Goal: Information Seeking & Learning: Learn about a topic

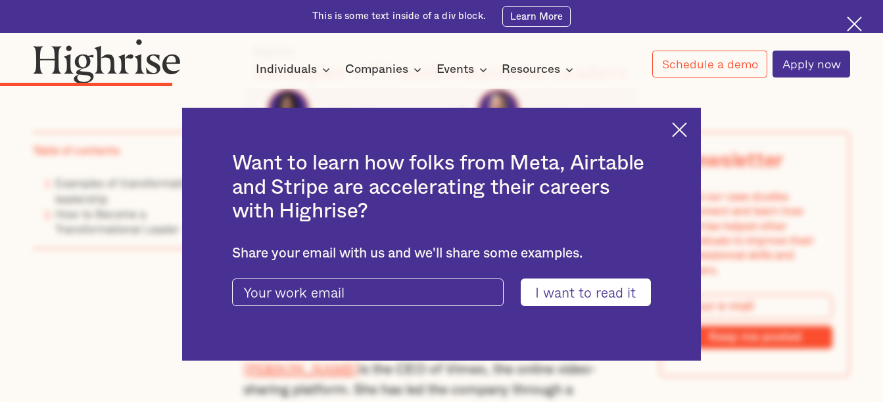
scroll to position [1813, 0]
drag, startPoint x: 426, startPoint y: 158, endPoint x: 686, endPoint y: 122, distance: 263.0
click at [687, 135] on img at bounding box center [679, 129] width 15 height 15
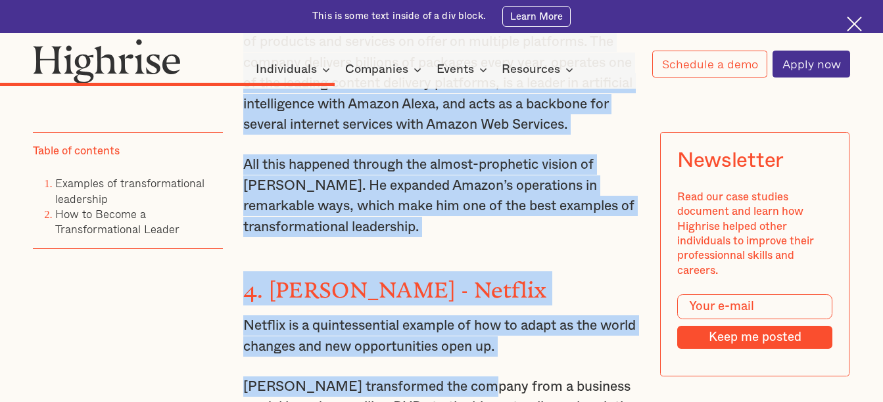
scroll to position [3065, 0]
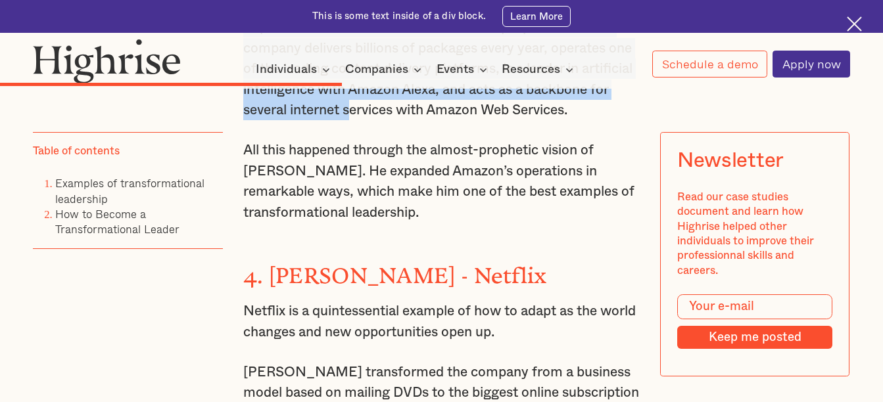
drag, startPoint x: 307, startPoint y: 237, endPoint x: 401, endPoint y: 96, distance: 169.2
click at [401, 96] on div "Examples of transformational leadership ‍ With this in mind, here are the examp…" at bounding box center [441, 170] width 396 height 3202
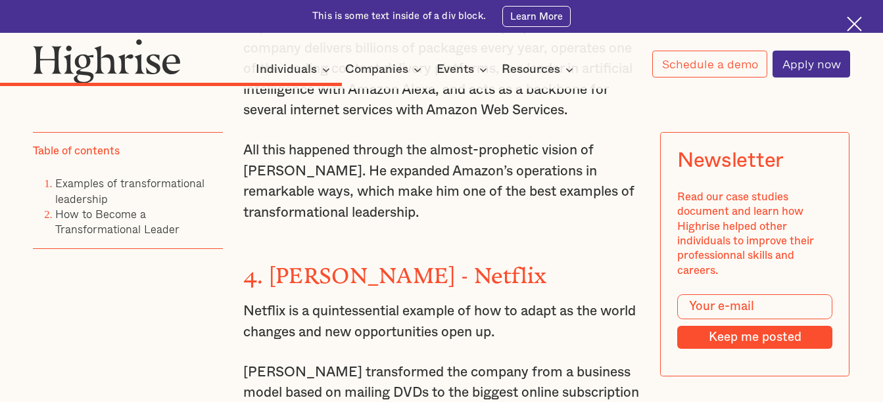
drag, startPoint x: 401, startPoint y: 96, endPoint x: 385, endPoint y: 147, distance: 53.2
click at [385, 147] on p "All this happened through the almost-prophetic vision of [PERSON_NAME]. He expa…" at bounding box center [441, 181] width 396 height 83
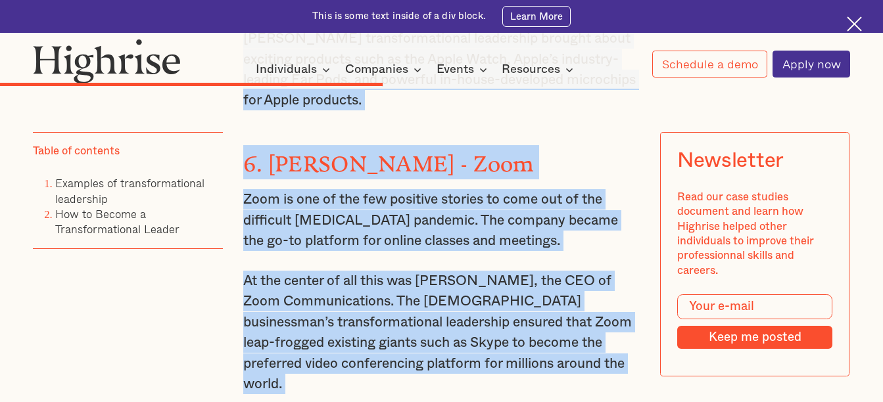
scroll to position [3863, 0]
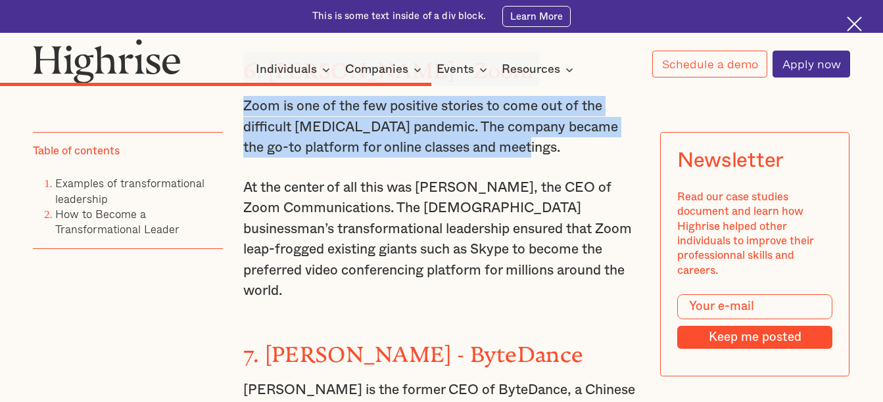
drag, startPoint x: 249, startPoint y: 256, endPoint x: 513, endPoint y: 107, distance: 303.0
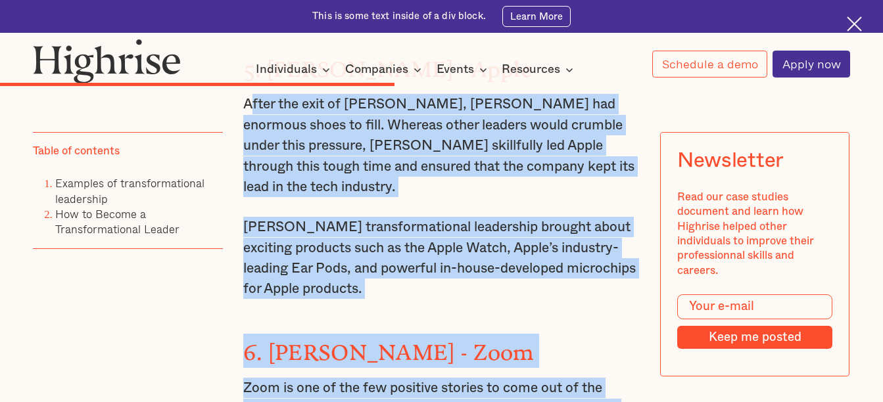
scroll to position [3580, 0]
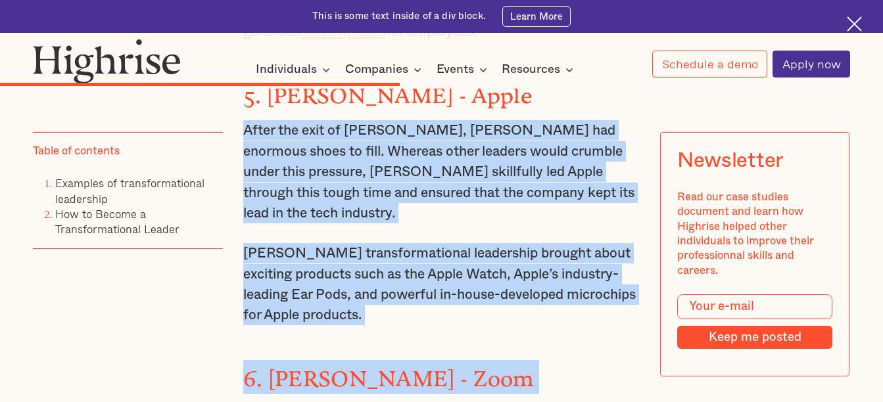
scroll to position [3622, 0]
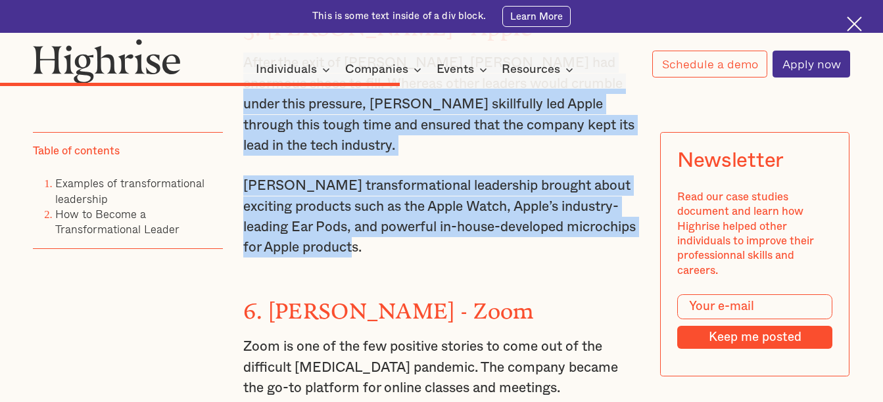
drag, startPoint x: 237, startPoint y: 274, endPoint x: 497, endPoint y: 200, distance: 270.8
click at [497, 200] on div "It is not uncommon for leaders to claim to be transforming how things are done …" at bounding box center [441, 187] width 817 height 5861
copy div "After the exit of [PERSON_NAME], [PERSON_NAME] had enormous shoes to fill. Wher…"
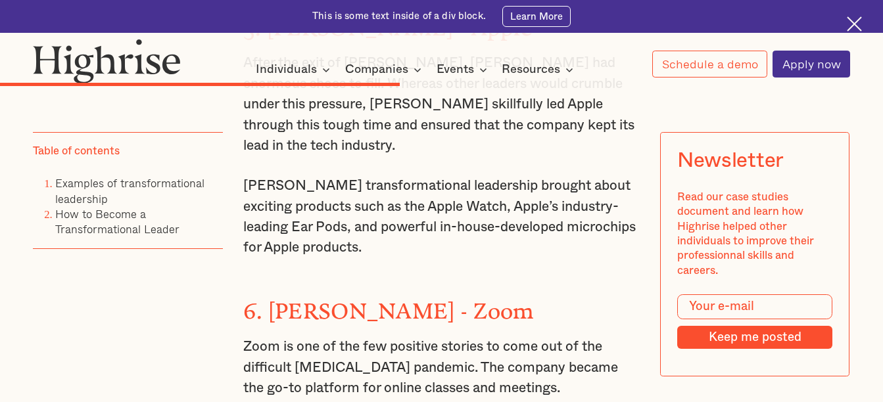
click at [388, 337] on p "Zoom is one of the few positive stories to come out of the difficult [MEDICAL_D…" at bounding box center [441, 368] width 396 height 62
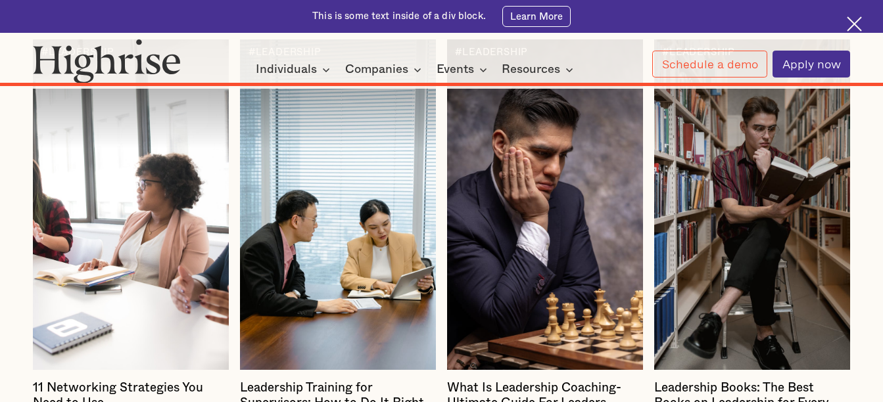
scroll to position [7336, 0]
